Goal: Task Accomplishment & Management: Use online tool/utility

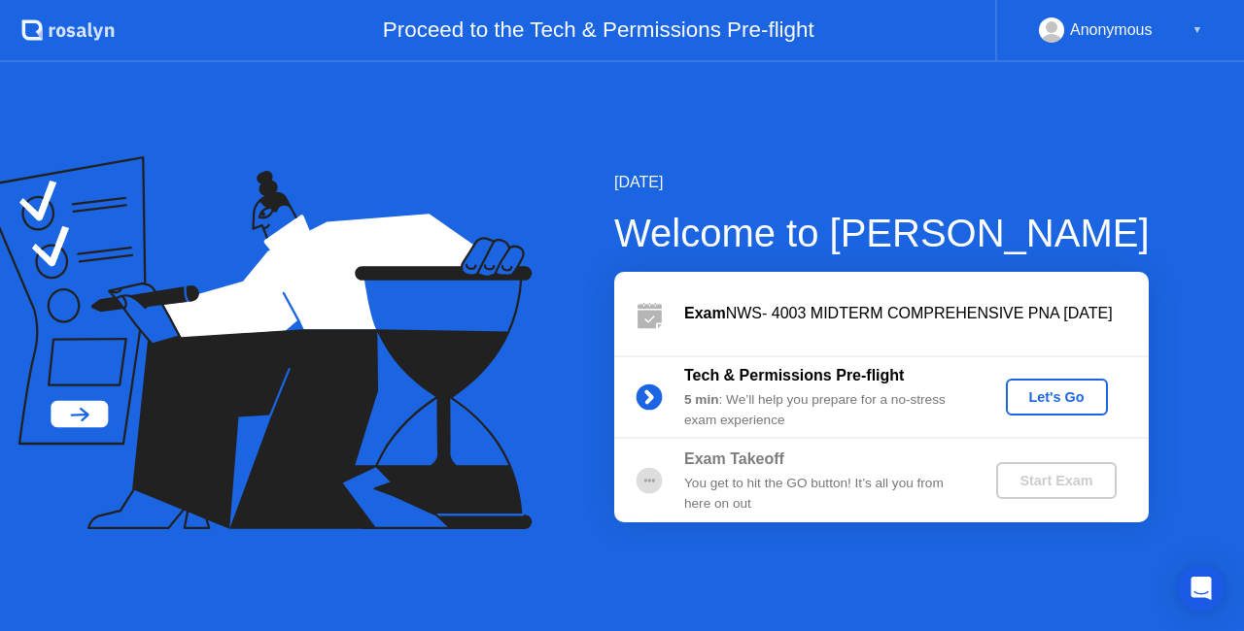
click at [1063, 390] on div "Let's Go" at bounding box center [1056, 398] width 86 height 16
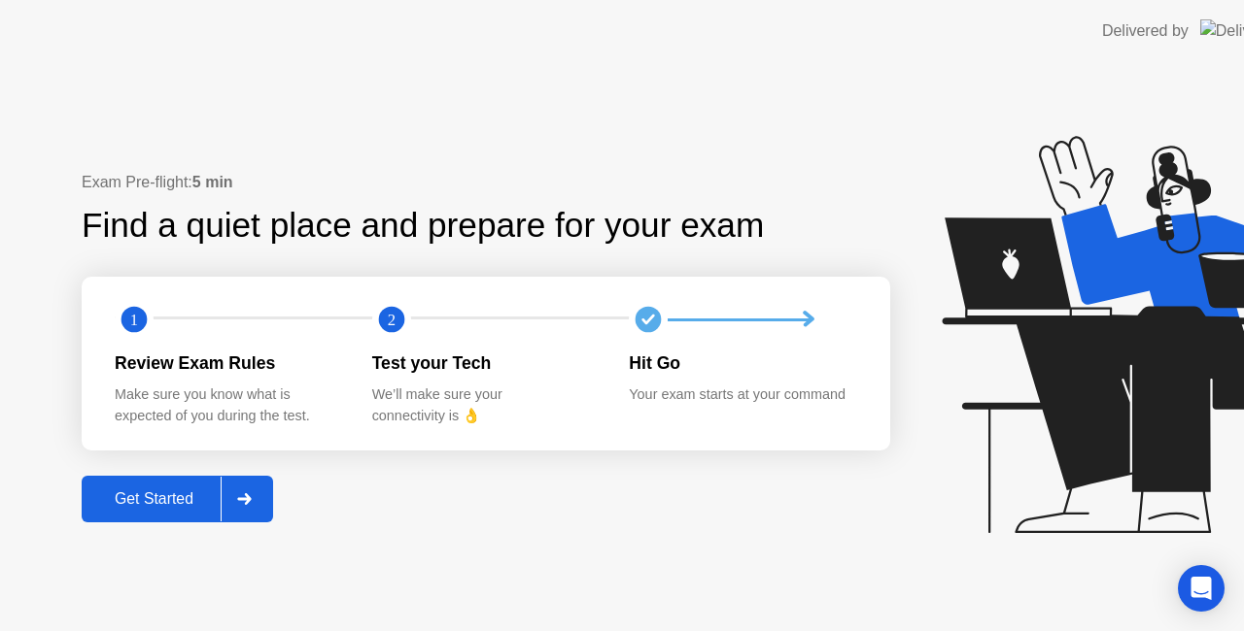
click at [1063, 388] on icon at bounding box center [1144, 334] width 406 height 397
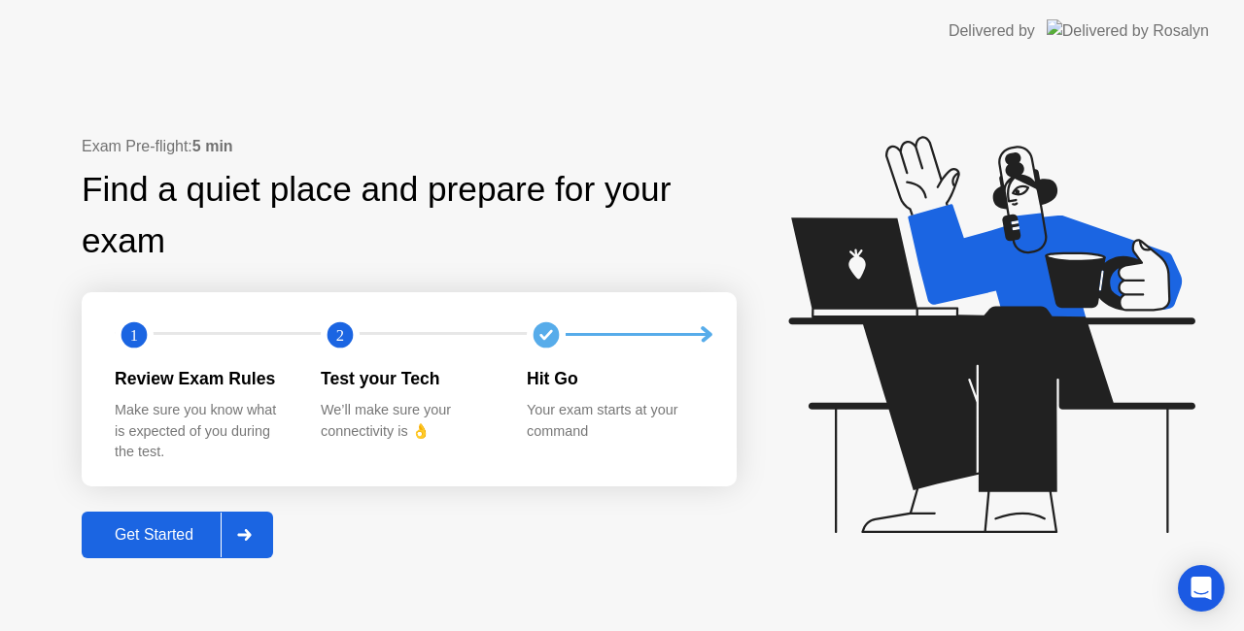
click at [152, 540] on div "Get Started" at bounding box center [153, 535] width 133 height 17
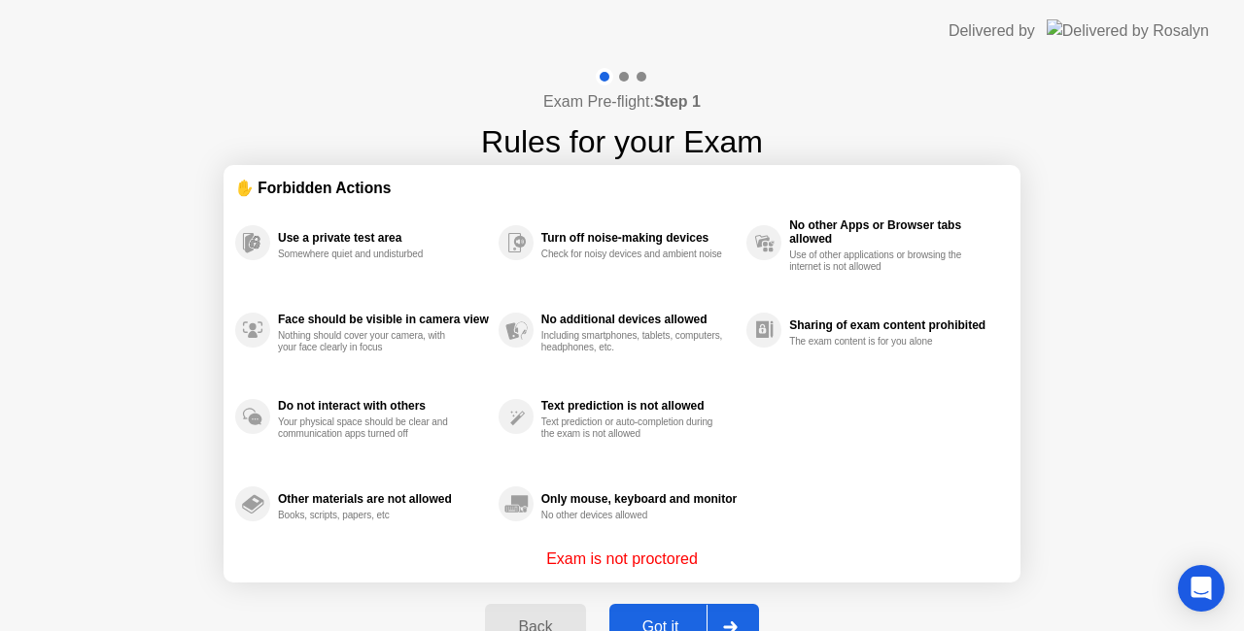
click at [674, 619] on div "Got it" at bounding box center [660, 627] width 91 height 17
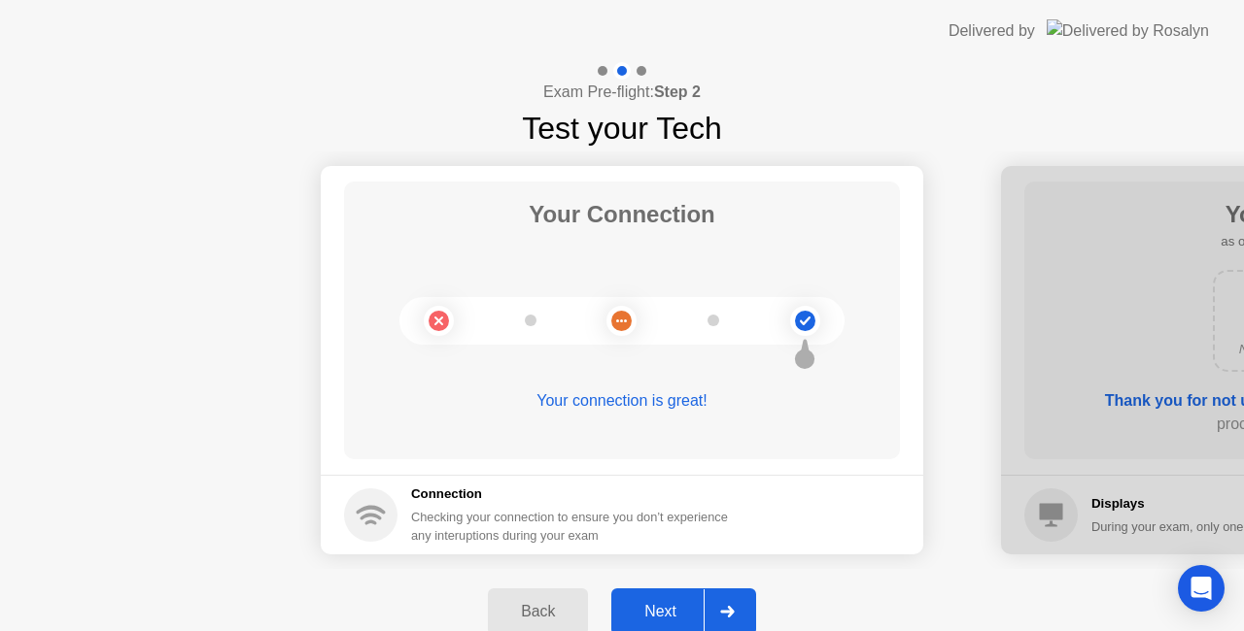
click at [670, 603] on div "Next" at bounding box center [660, 611] width 86 height 17
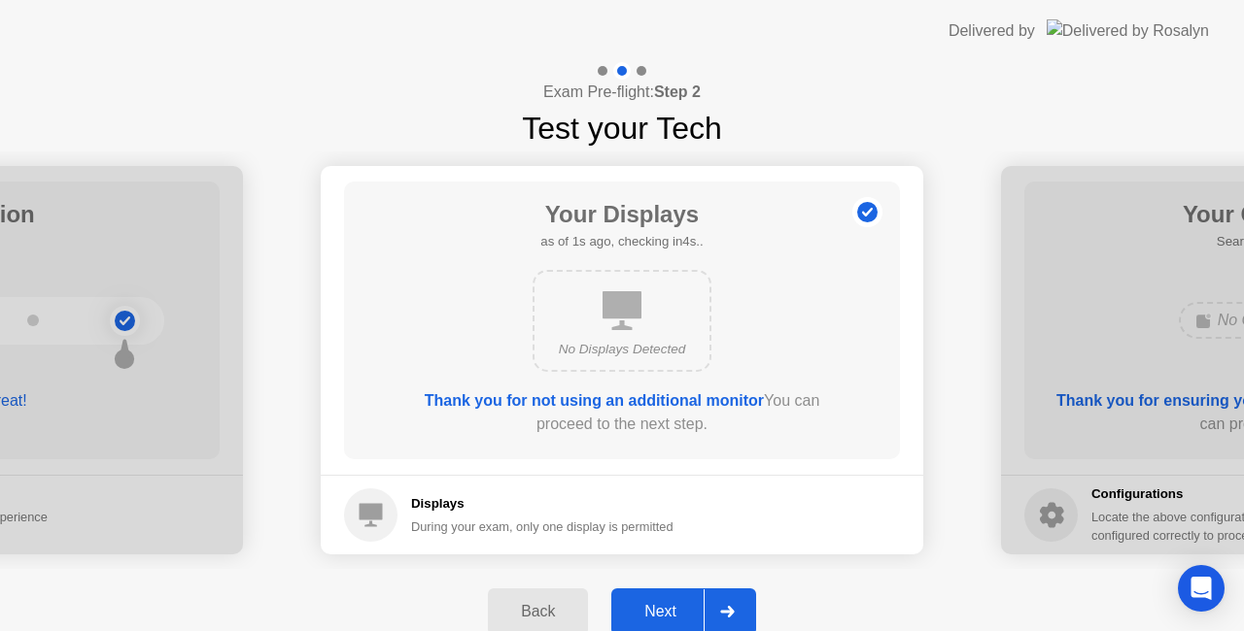
click at [671, 620] on div "Next" at bounding box center [660, 611] width 86 height 17
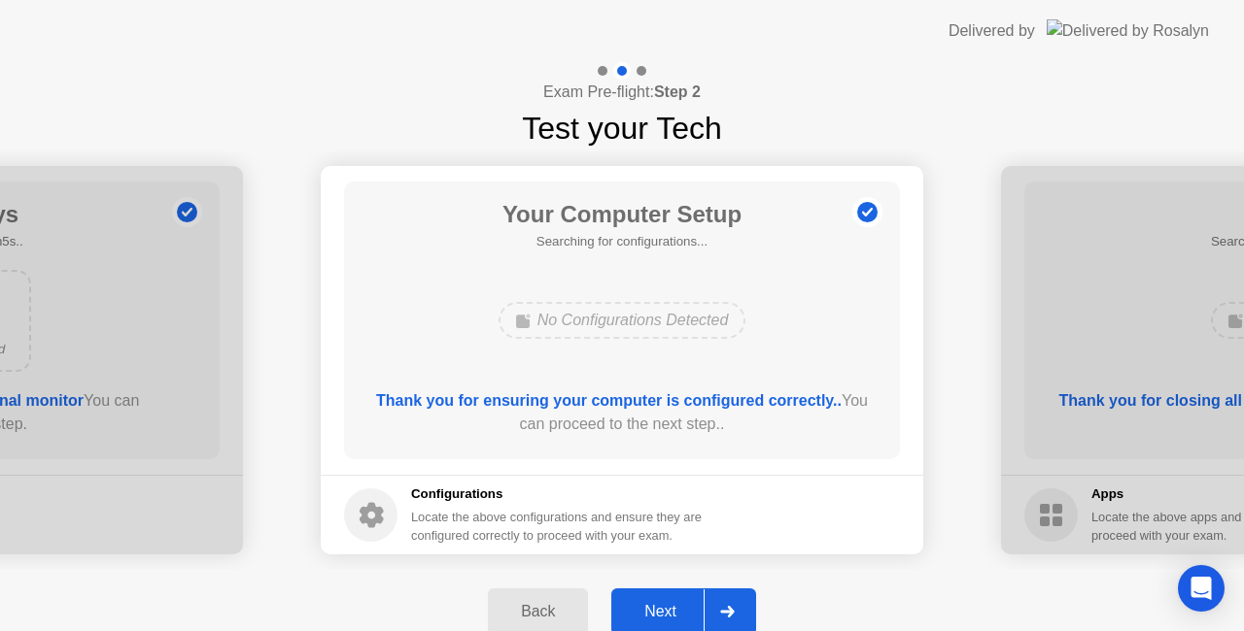
click at [670, 617] on div "Next" at bounding box center [660, 611] width 86 height 17
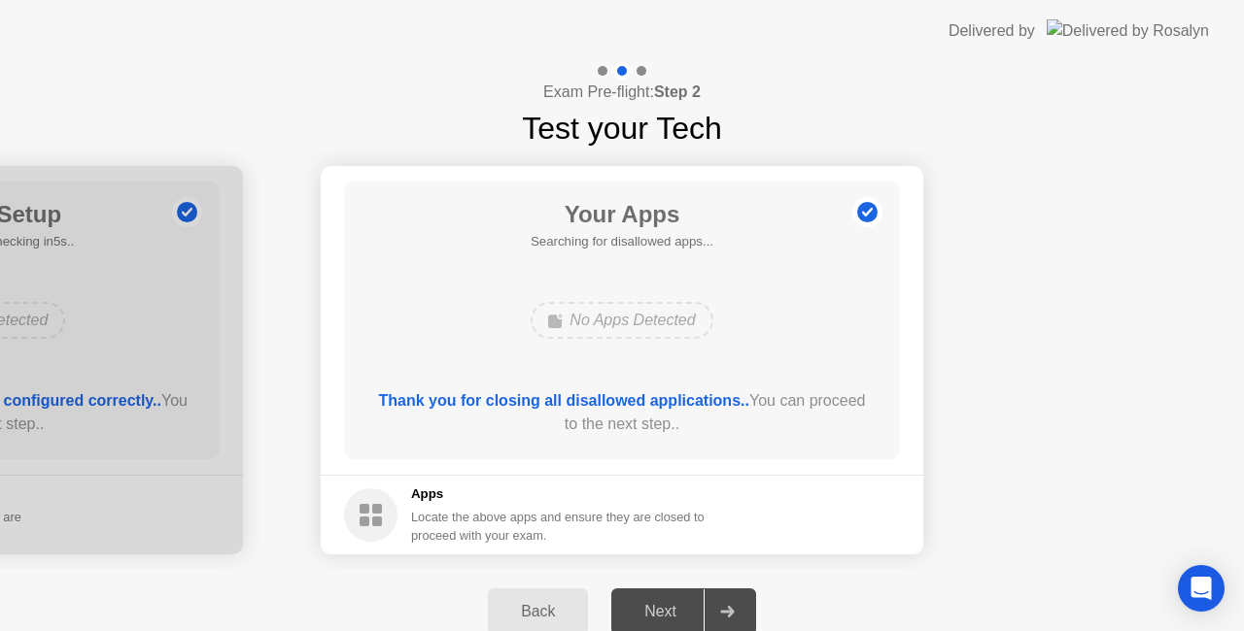
click at [670, 617] on div "Next" at bounding box center [660, 611] width 86 height 17
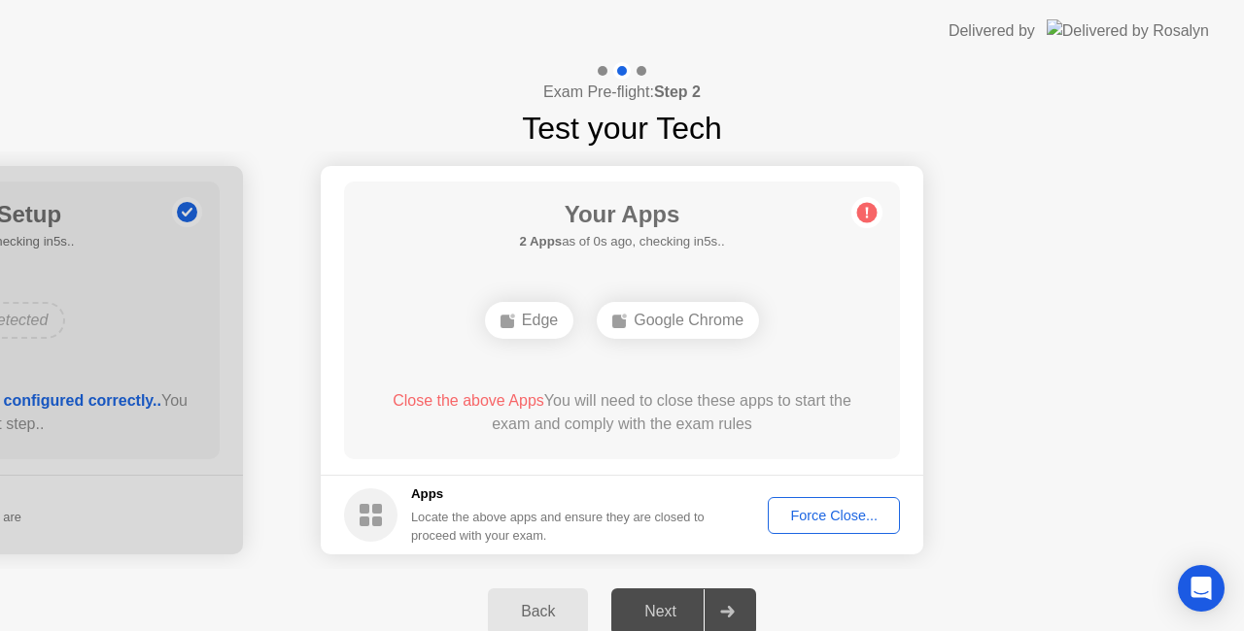
click at [832, 509] on div "Force Close..." at bounding box center [833, 516] width 119 height 16
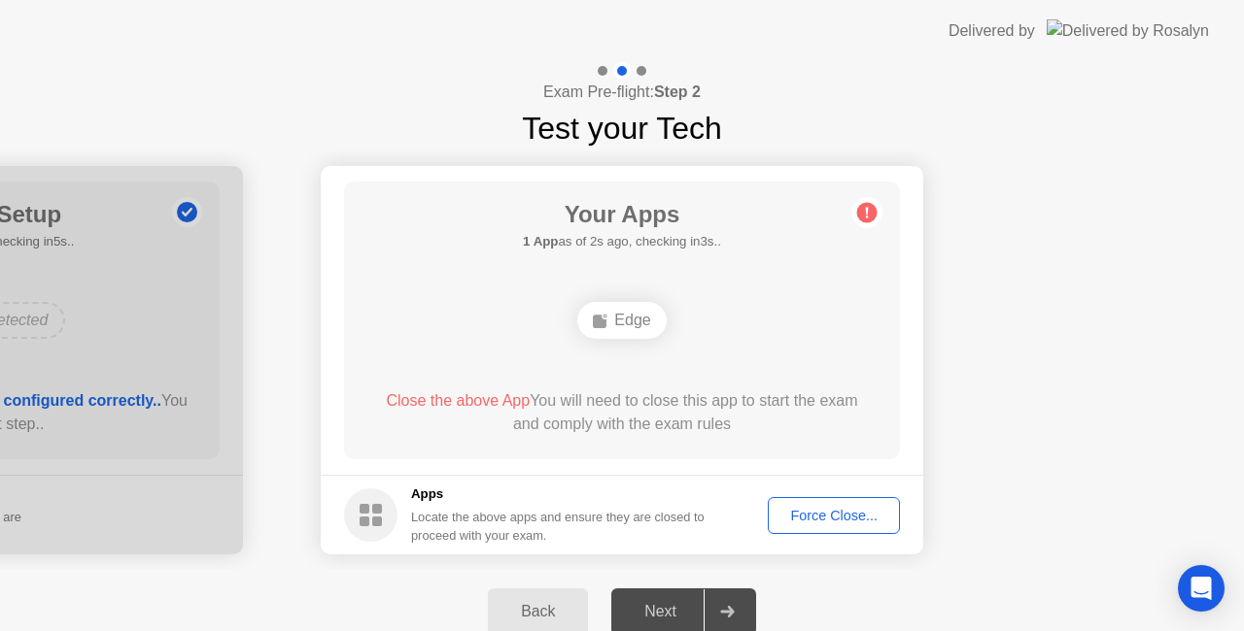
click at [864, 215] on circle at bounding box center [867, 213] width 20 height 20
click at [733, 438] on div "Close the above App You will need to close this app to start the exam and compl…" at bounding box center [622, 417] width 500 height 54
click at [801, 517] on div "Force Close..." at bounding box center [833, 516] width 119 height 16
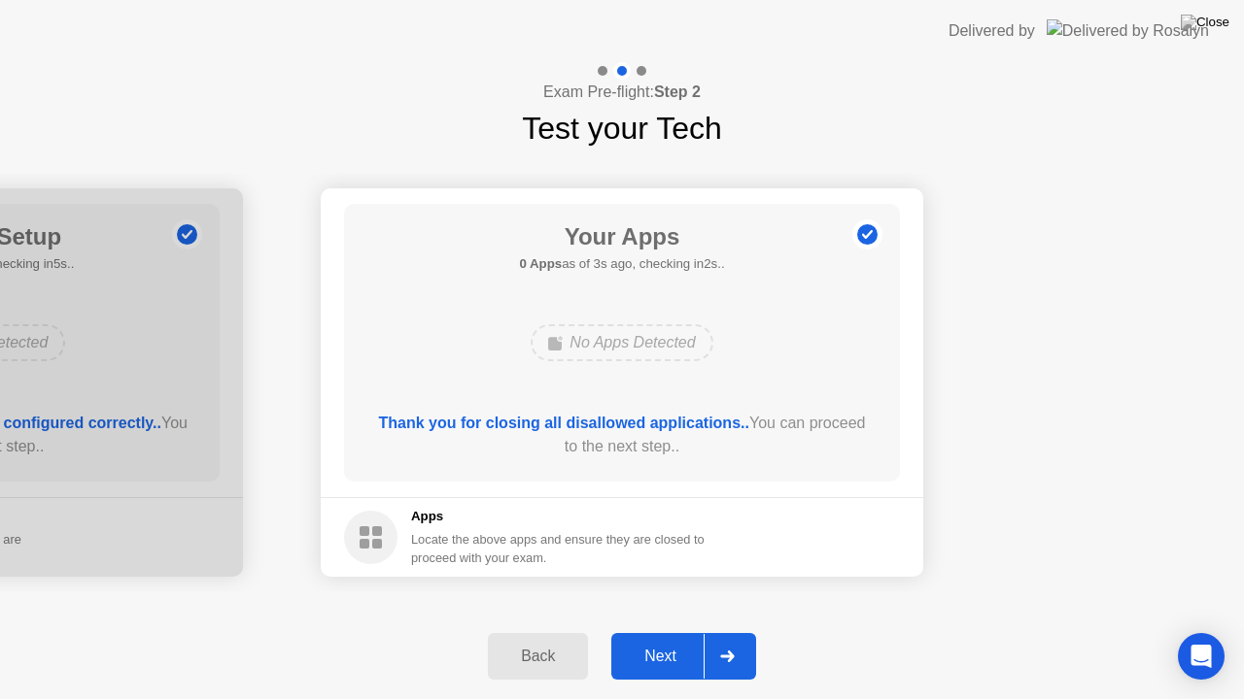
click at [647, 630] on div "Next" at bounding box center [660, 656] width 86 height 17
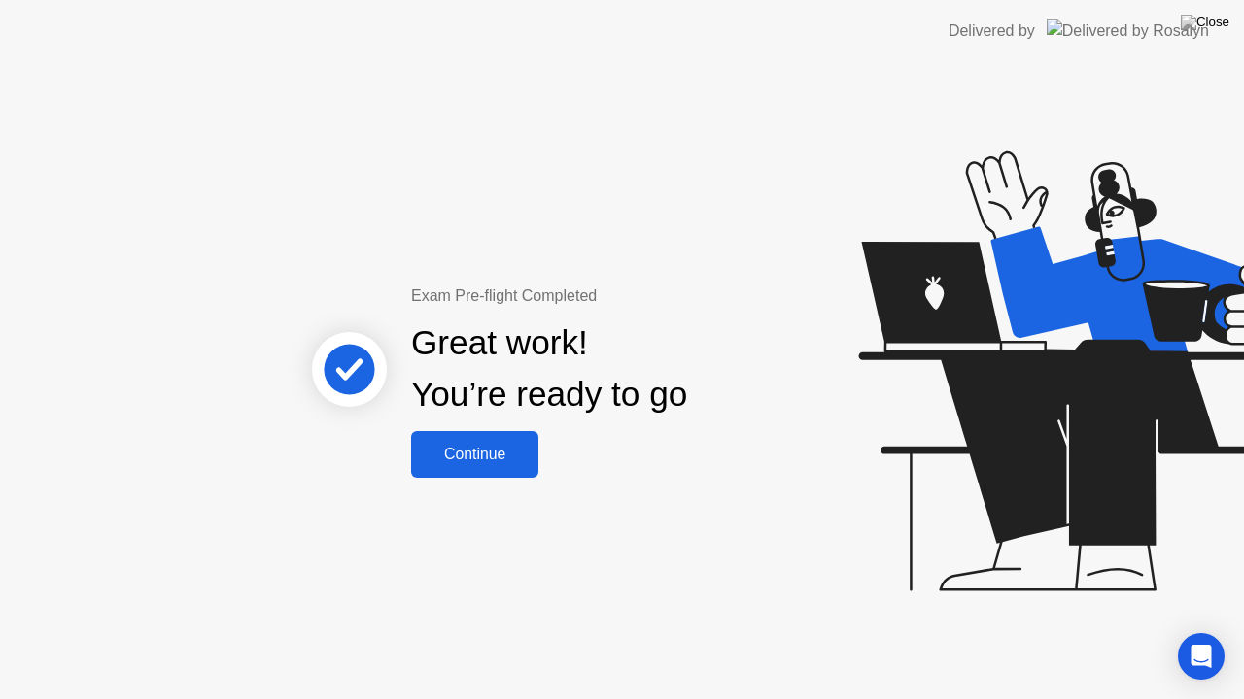
click at [495, 446] on div "Continue" at bounding box center [475, 454] width 116 height 17
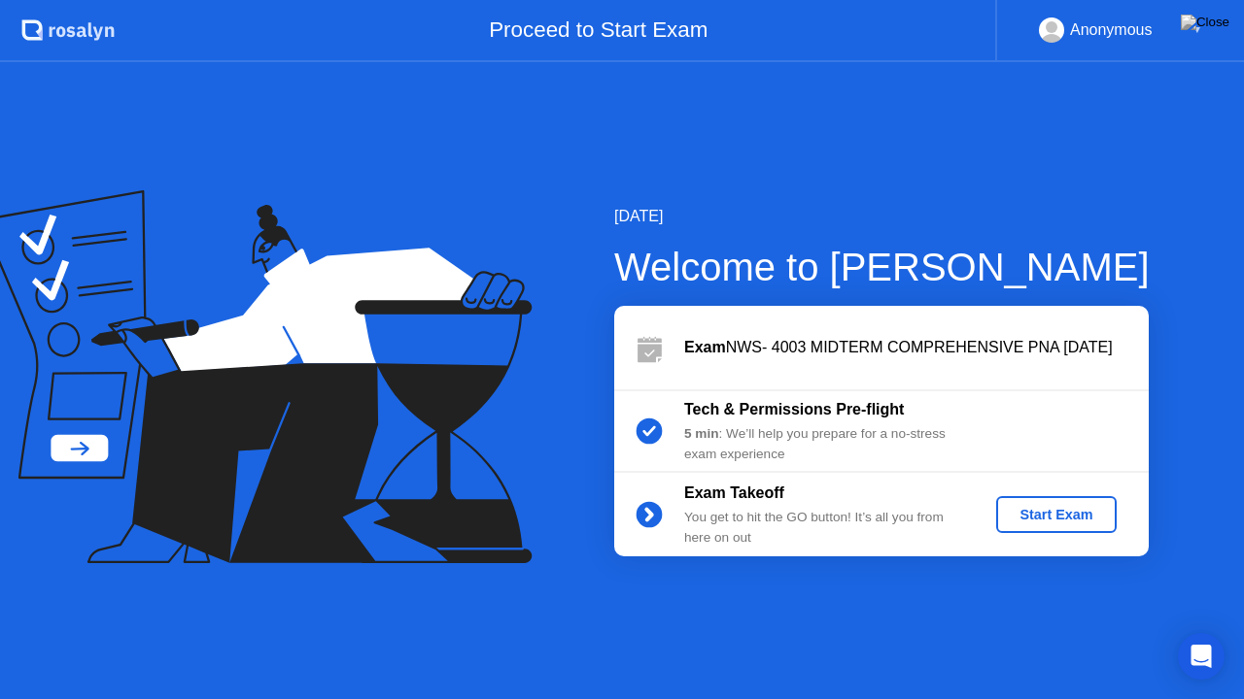
click at [1041, 501] on button "Start Exam" at bounding box center [1055, 514] width 119 height 37
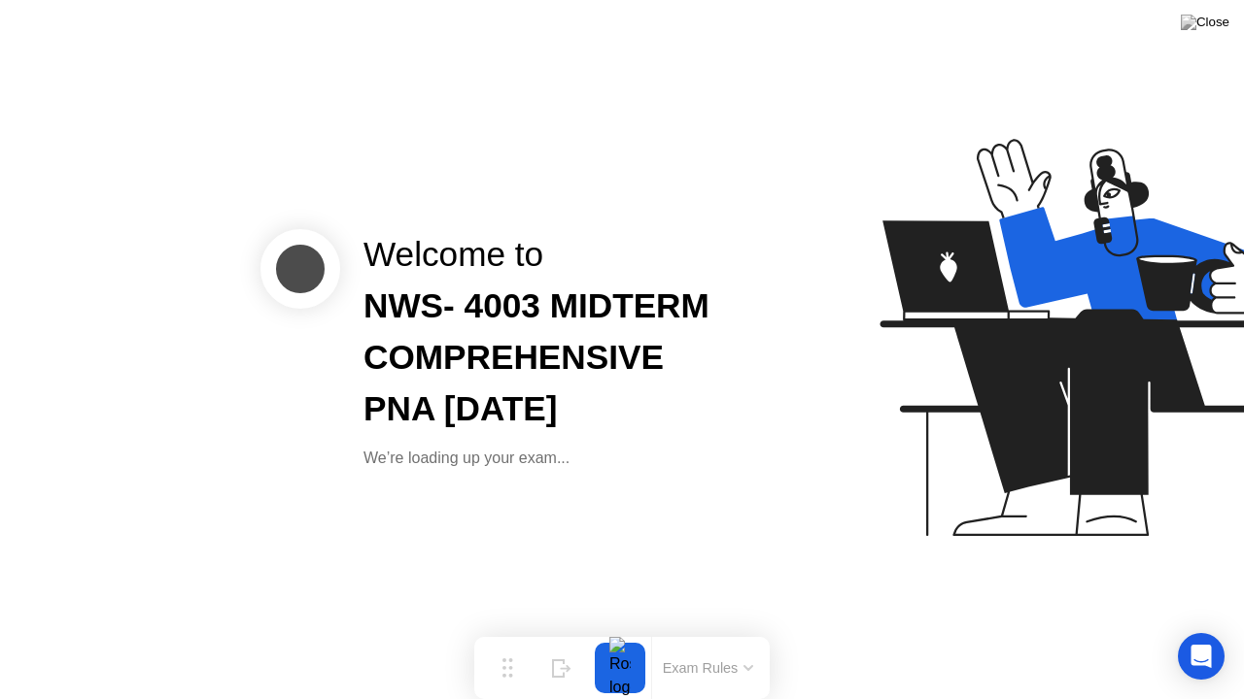
drag, startPoint x: 1041, startPoint y: 501, endPoint x: 903, endPoint y: 501, distance: 138.0
click at [903, 501] on icon at bounding box center [1078, 346] width 501 height 497
